Goal: Transaction & Acquisition: Purchase product/service

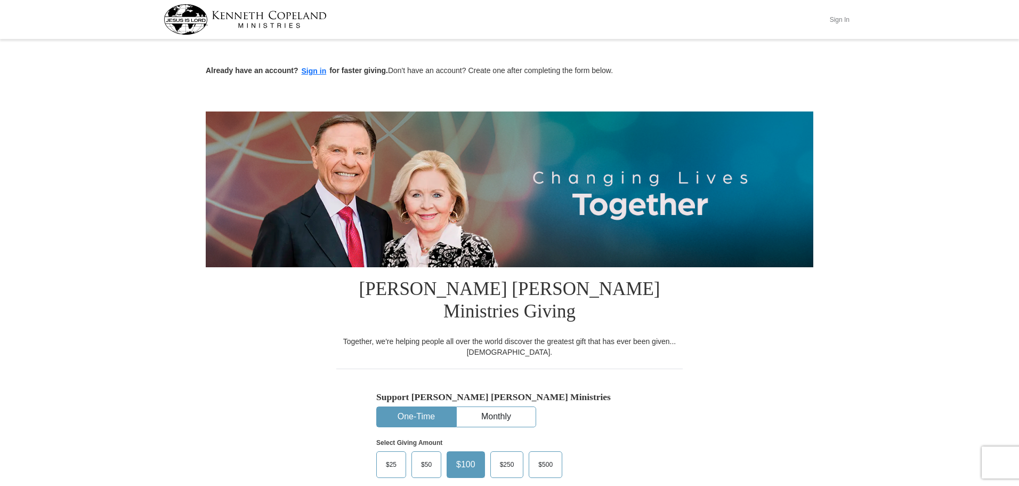
click at [839, 22] on button "Sign In" at bounding box center [840, 19] width 32 height 17
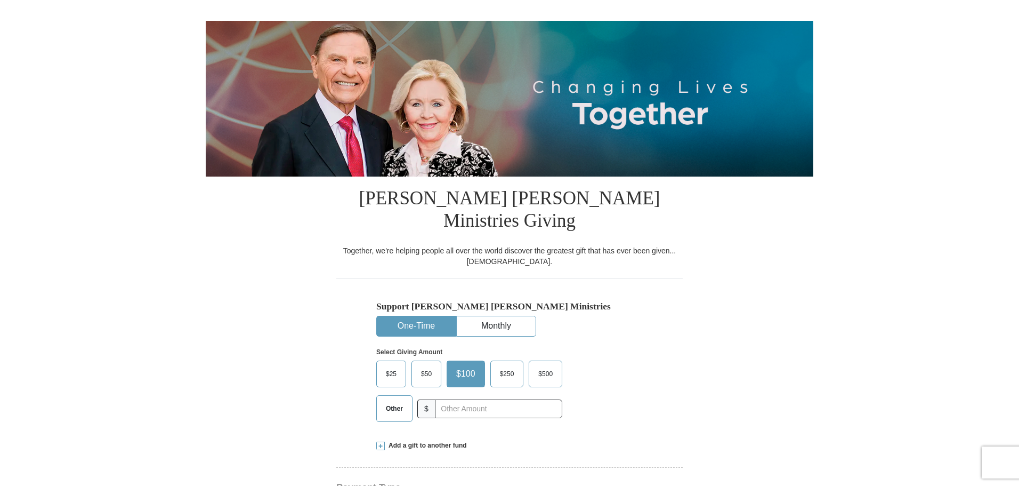
select select "CA"
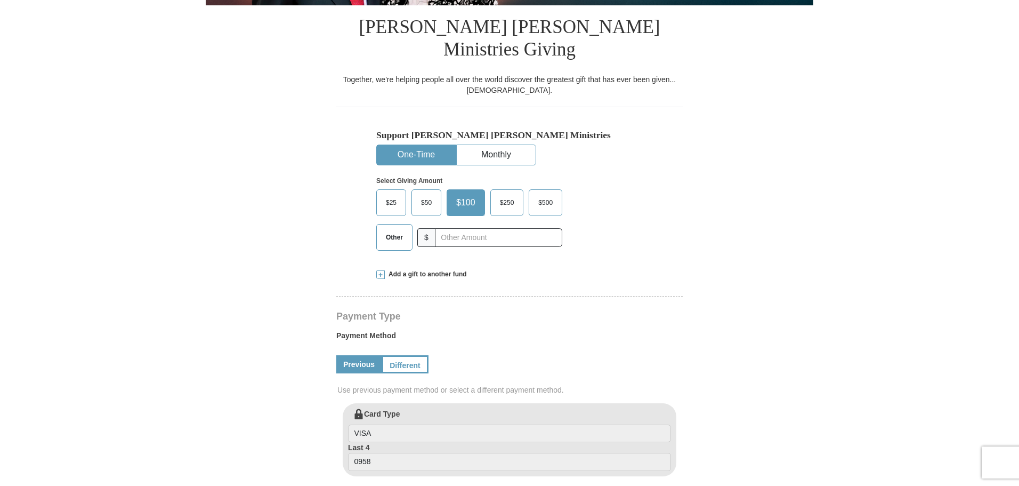
scroll to position [213, 0]
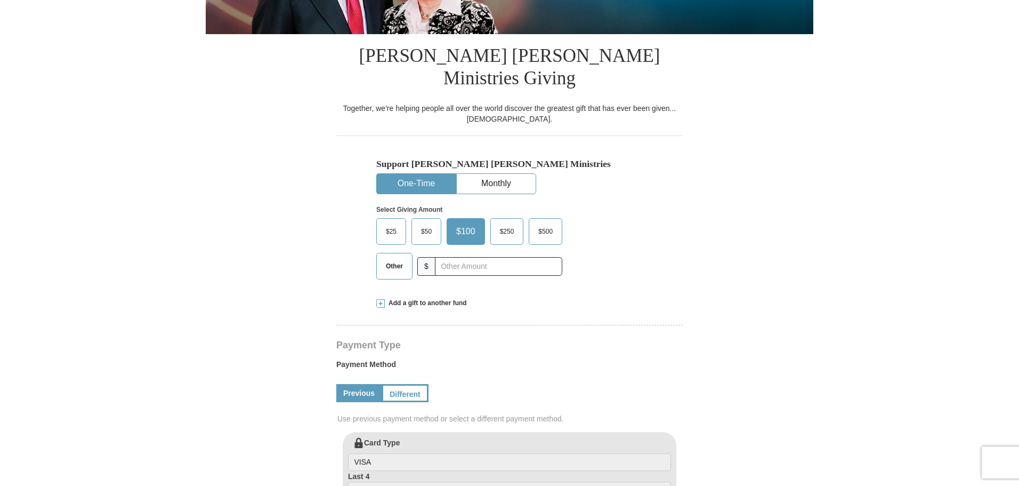
click at [405, 174] on button "One-Time" at bounding box center [416, 184] width 79 height 20
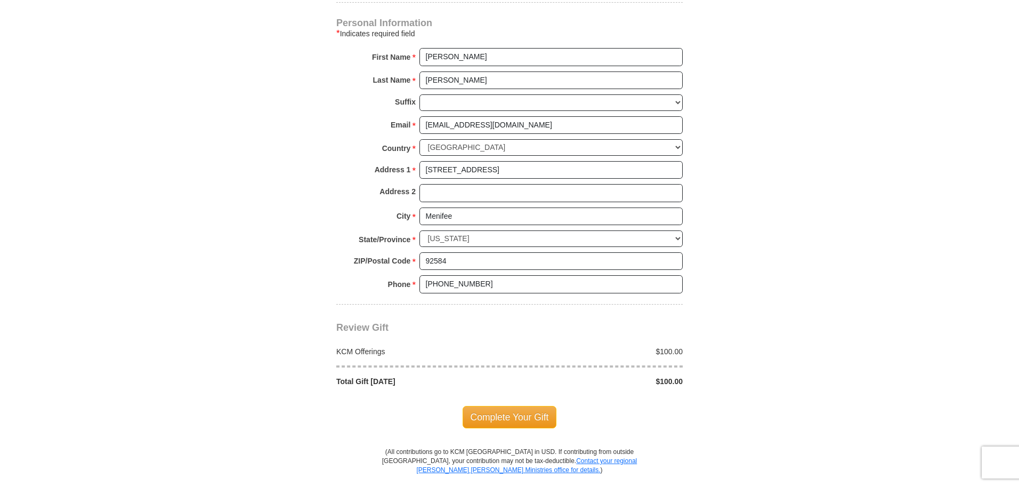
scroll to position [746, 0]
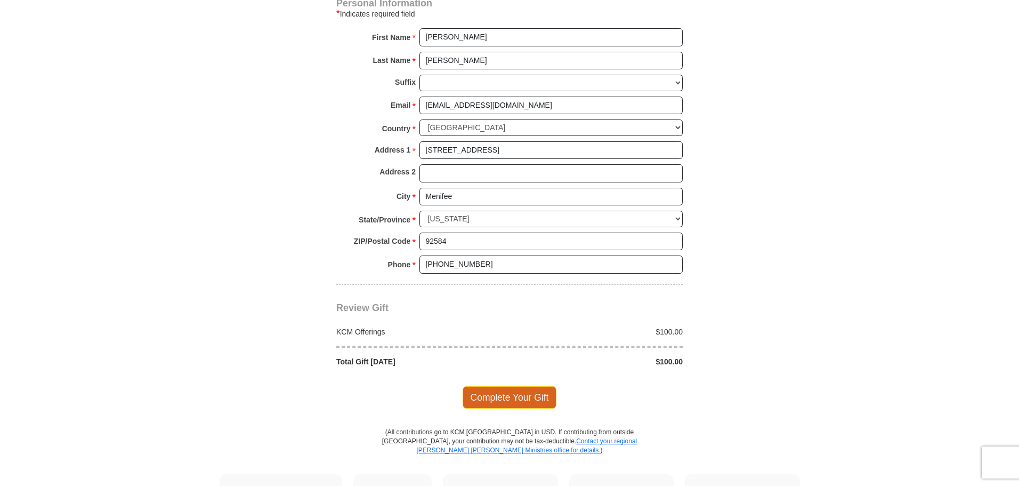
click at [510, 386] on span "Complete Your Gift" at bounding box center [510, 397] width 94 height 22
